Goal: Transaction & Acquisition: Purchase product/service

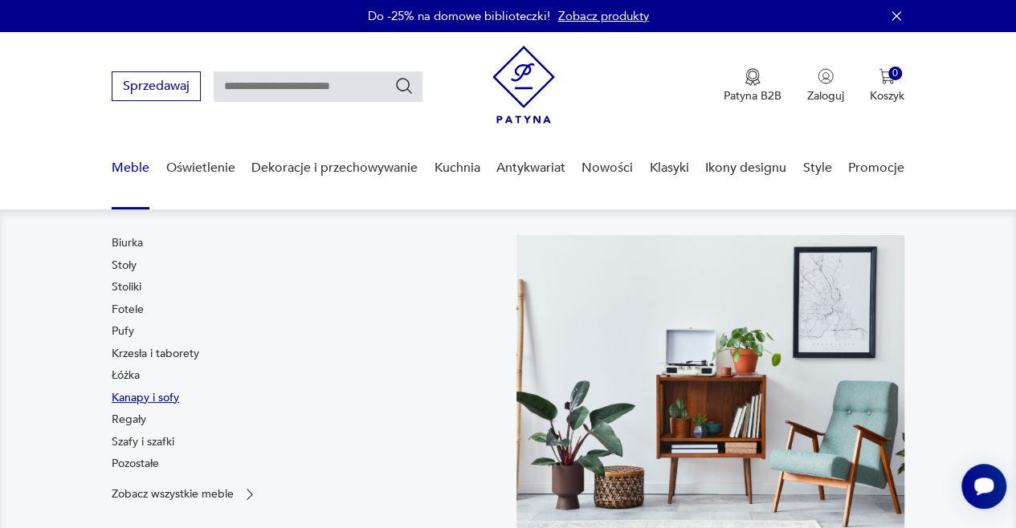
click at [156, 397] on link "Kanapy i sofy" at bounding box center [145, 398] width 67 height 16
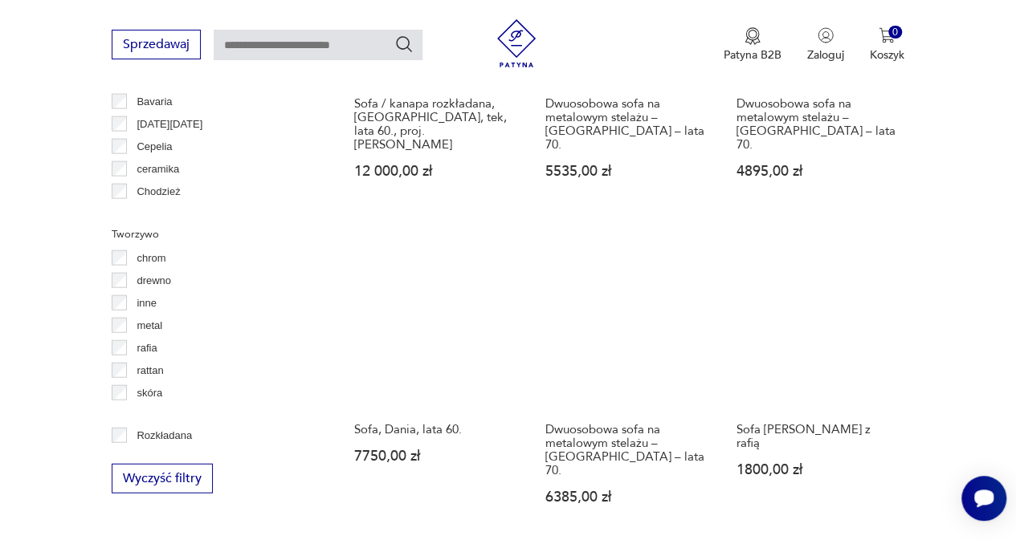
scroll to position [1755, 0]
